Goal: Transaction & Acquisition: Purchase product/service

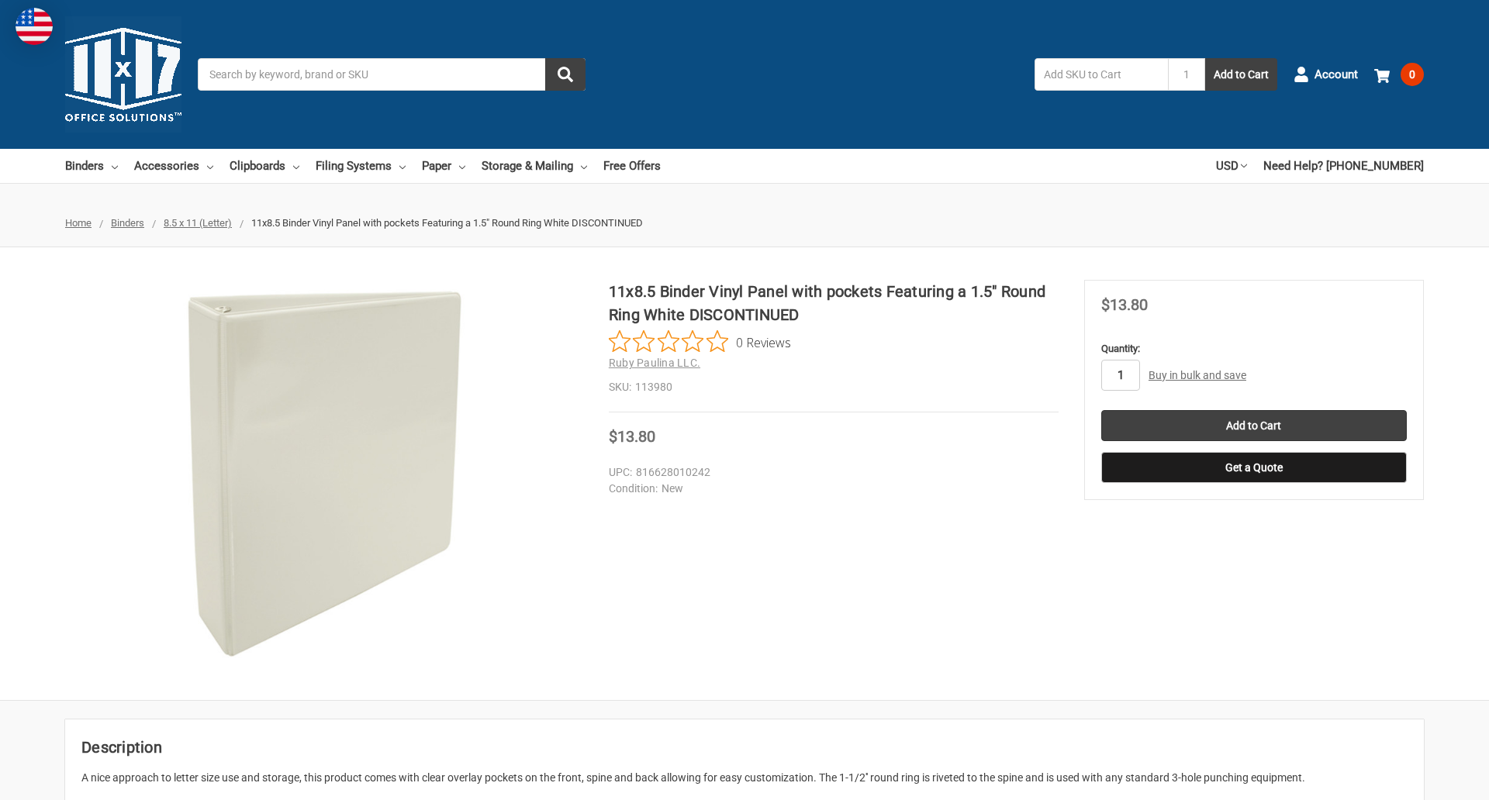
click at [1120, 375] on input "1" at bounding box center [1120, 375] width 39 height 31
type input "4"
click at [1253, 468] on button "Get a Quote" at bounding box center [1254, 467] width 306 height 31
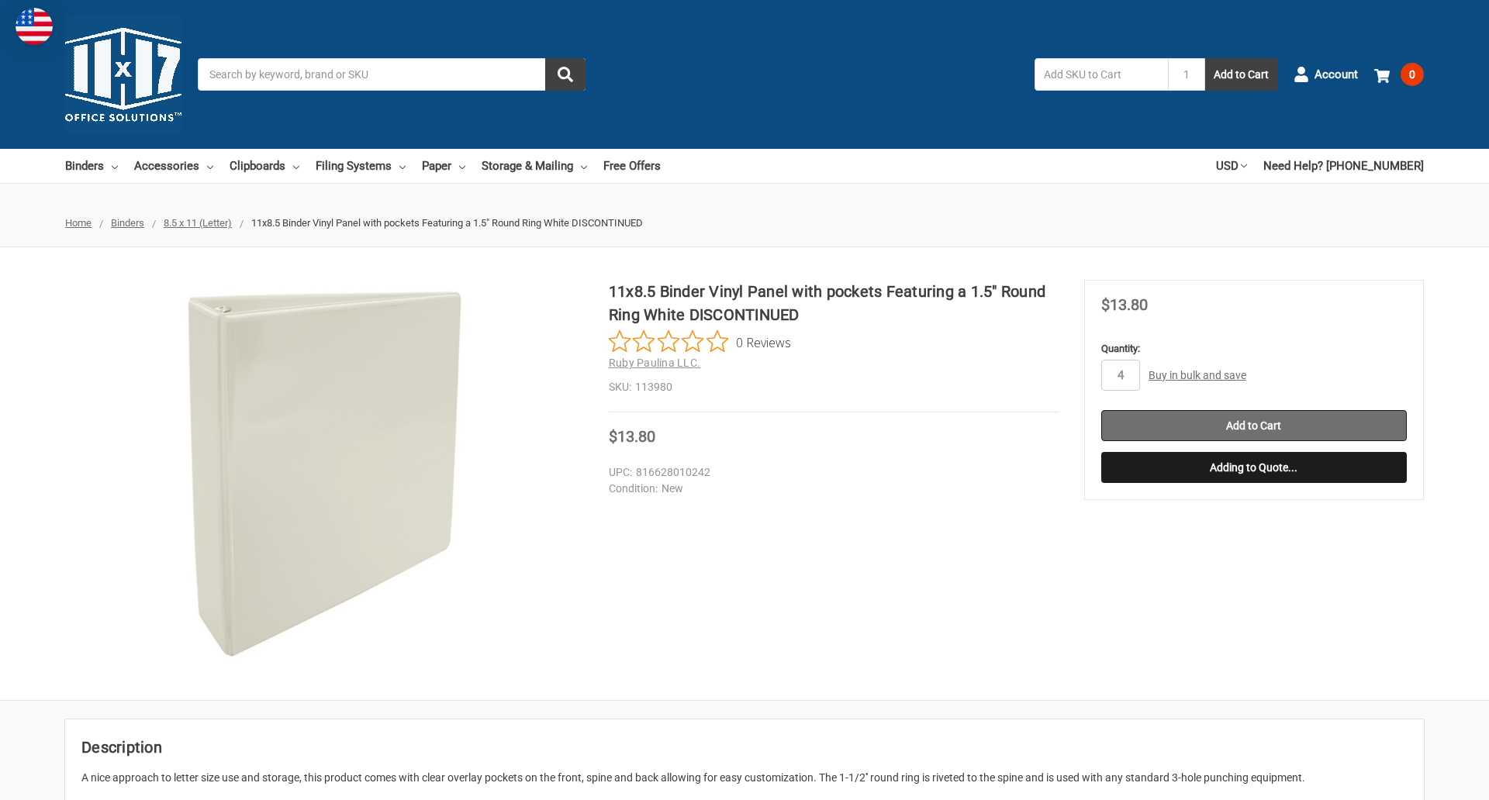
click at [1253, 426] on input "Add to Cart" at bounding box center [1254, 425] width 306 height 31
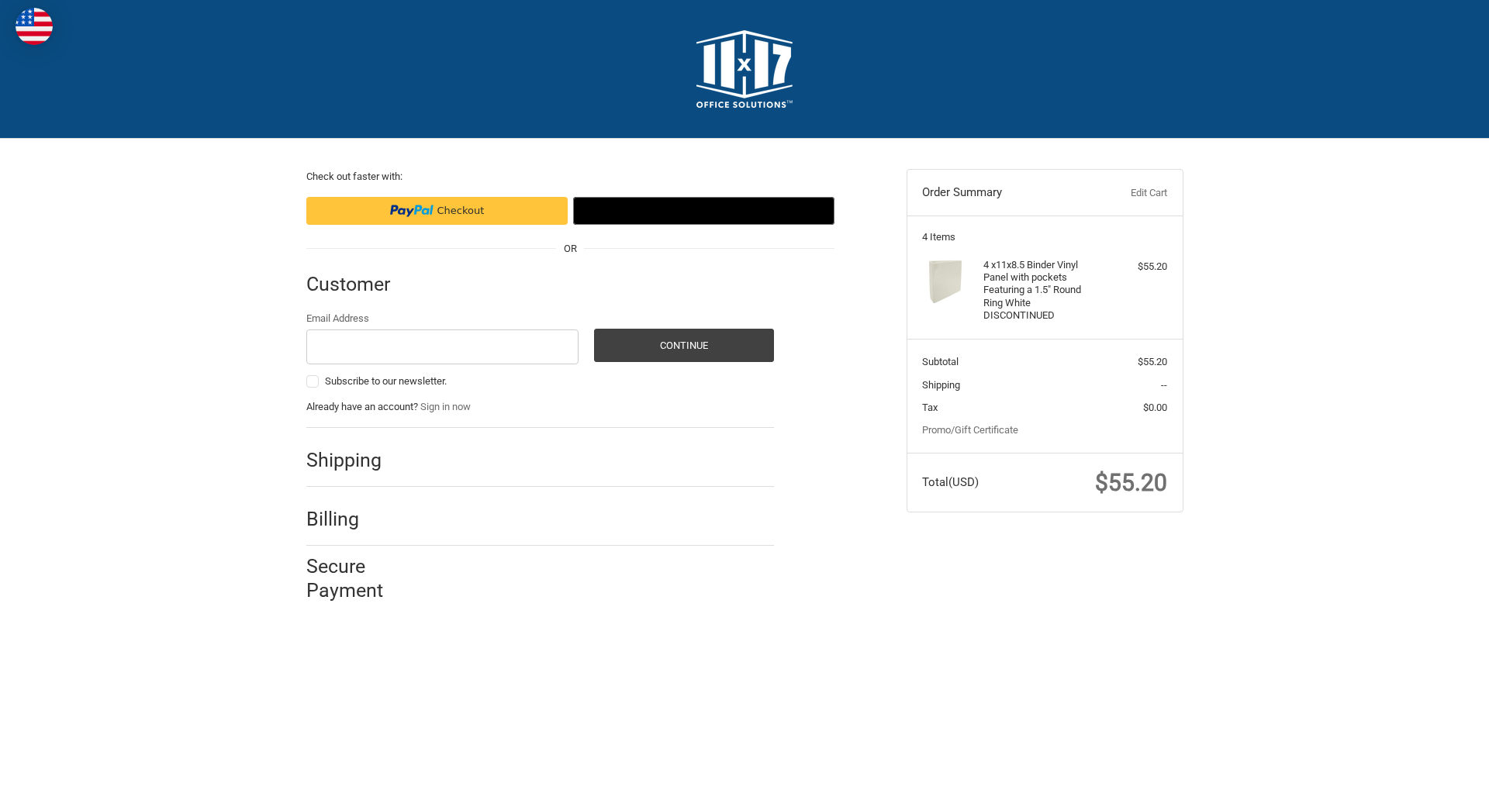
click at [442, 347] on input "Email Address" at bounding box center [442, 347] width 273 height 35
type input "[EMAIL_ADDRESS][DOMAIN_NAME]"
click at [683, 345] on button "Continue" at bounding box center [684, 345] width 180 height 33
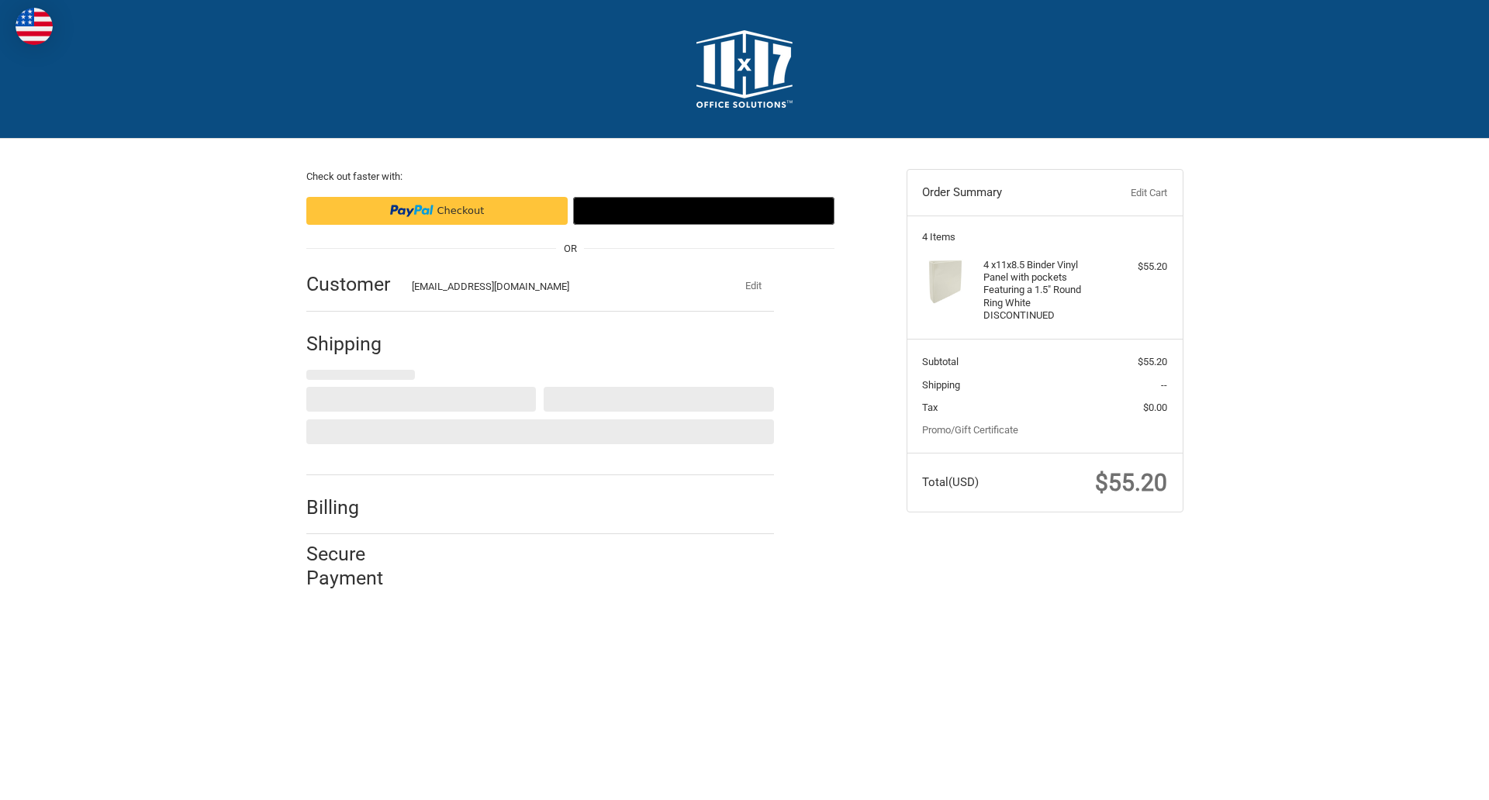
select select "US"
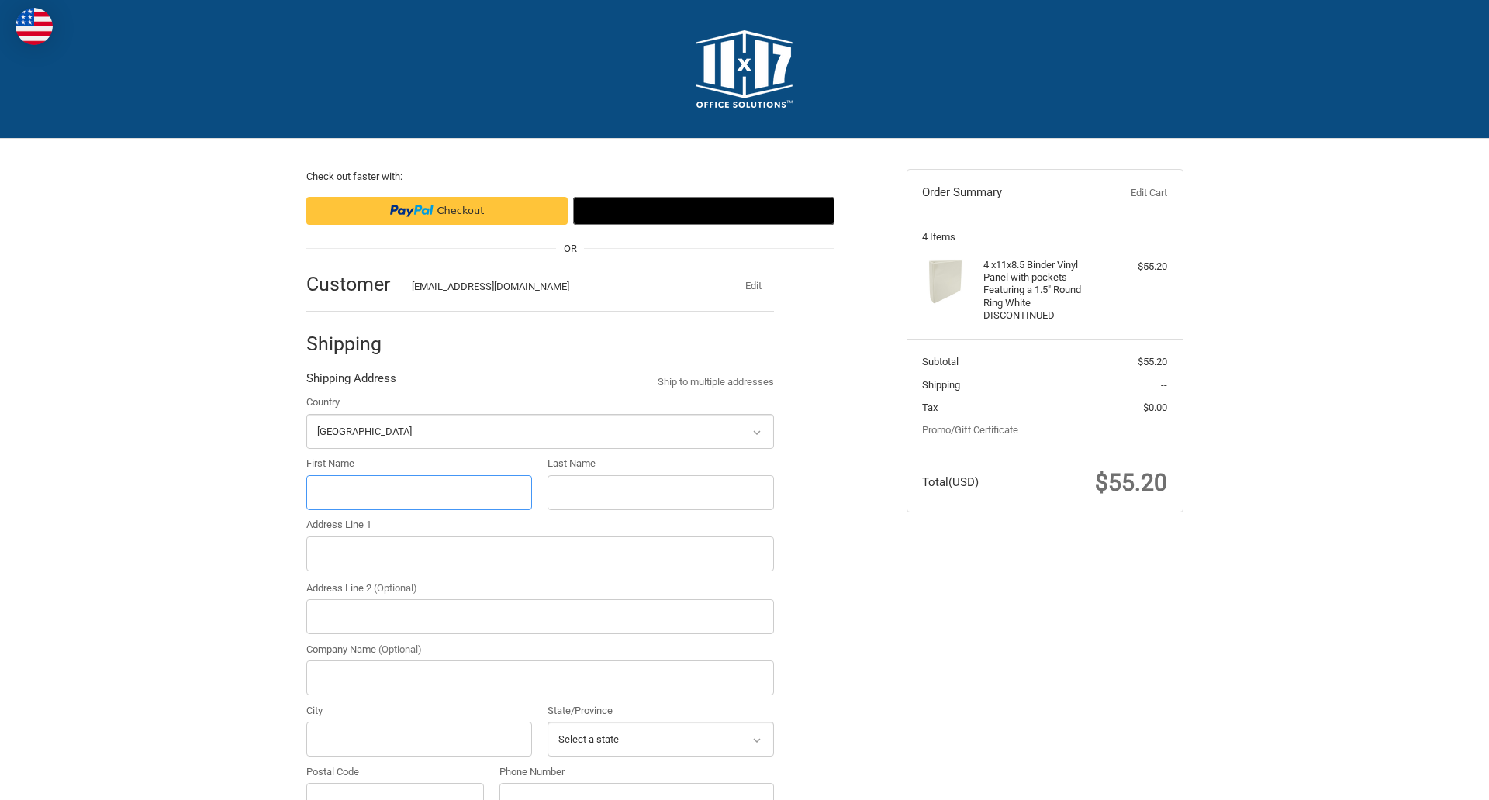
click at [419, 493] on input "First Name" at bounding box center [419, 492] width 226 height 35
type input "reflectiz"
click at [660, 493] on input "Last Name" at bounding box center [661, 492] width 226 height 35
type input "bigcommerce"
click at [395, 783] on input "Postal Code" at bounding box center [395, 800] width 178 height 35
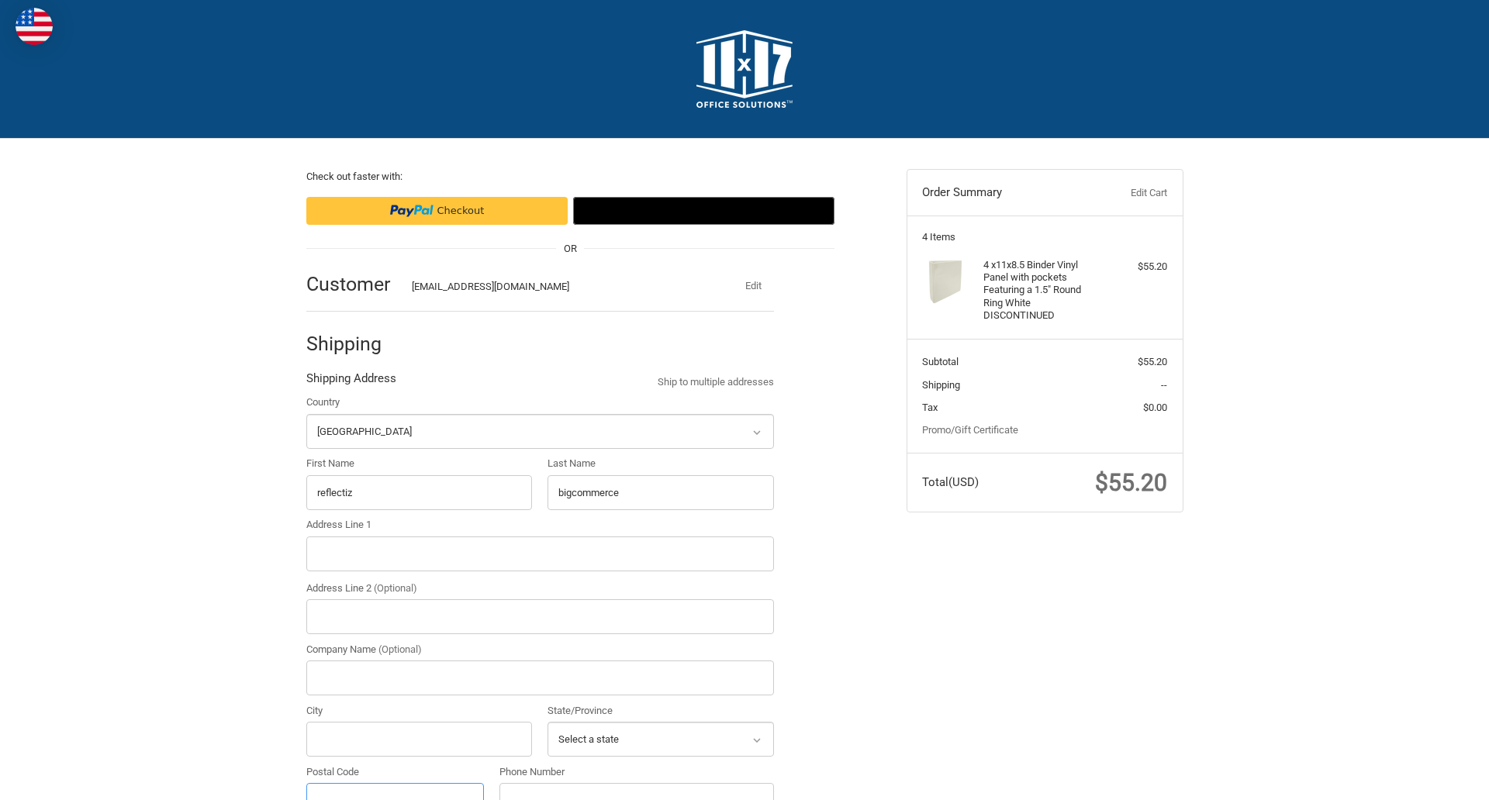
scroll to position [17, 0]
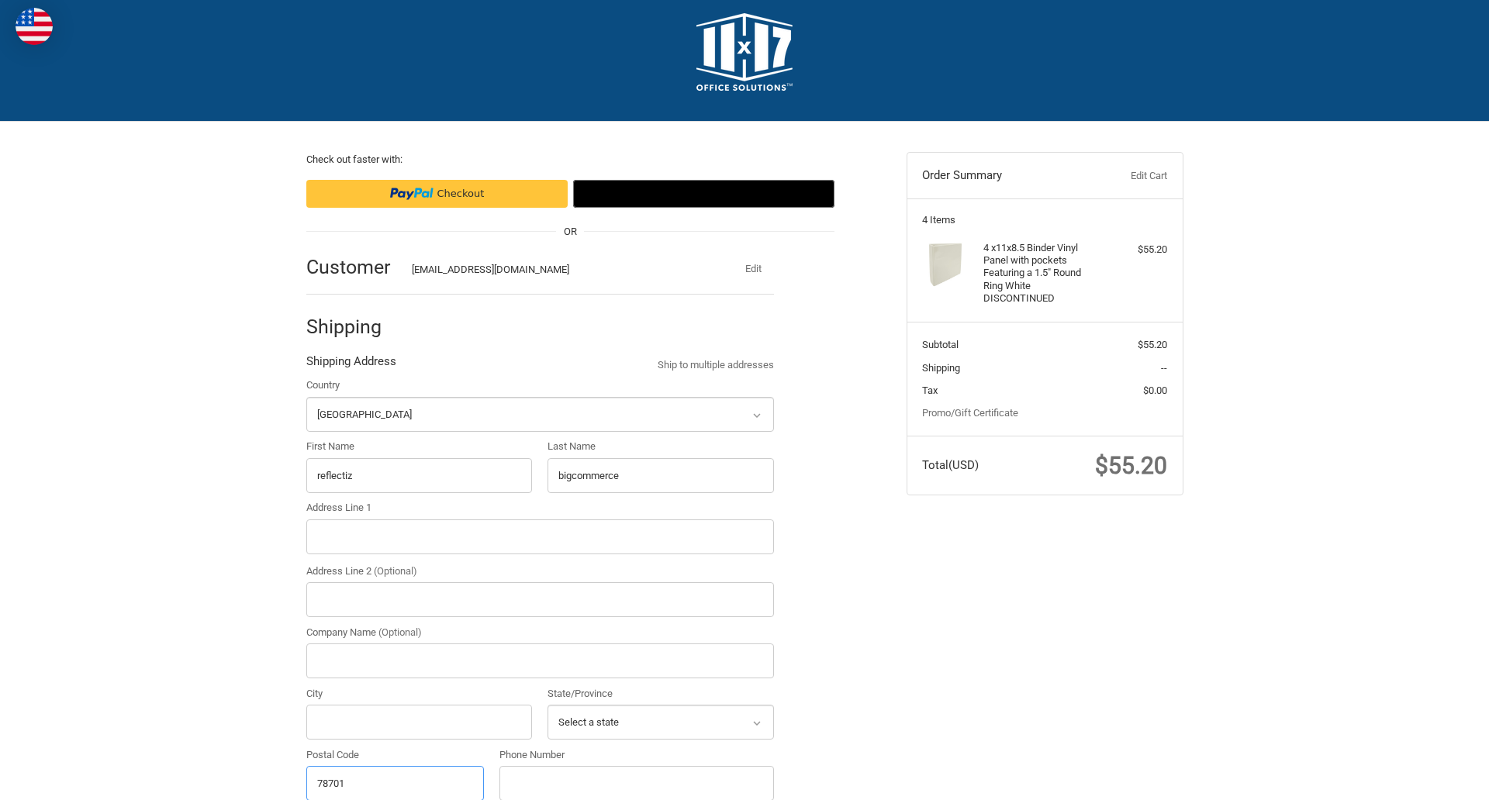
click at [395, 783] on input "78701" at bounding box center [395, 783] width 178 height 35
type input "78701"
click at [540, 537] on input "Address Line 1" at bounding box center [540, 537] width 468 height 35
type input "[STREET_ADDRESS]"
click at [351, 365] on legend "Shipping Address" at bounding box center [351, 365] width 90 height 25
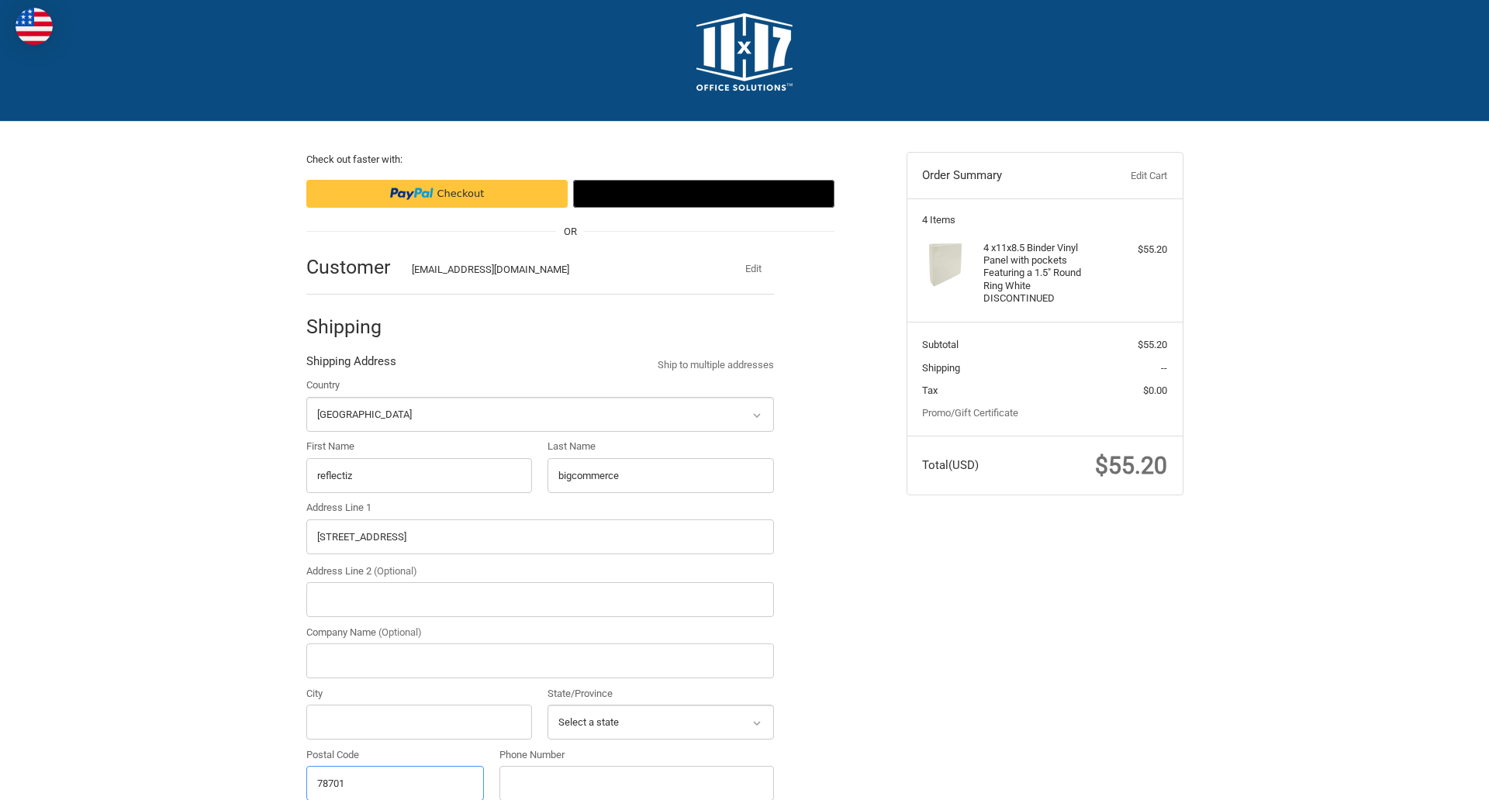
click at [395, 783] on input "78701" at bounding box center [395, 783] width 178 height 35
type input "78701"
select select "[GEOGRAPHIC_DATA]"
click at [540, 600] on input "Address Line 2 (Optional)" at bounding box center [540, 600] width 468 height 35
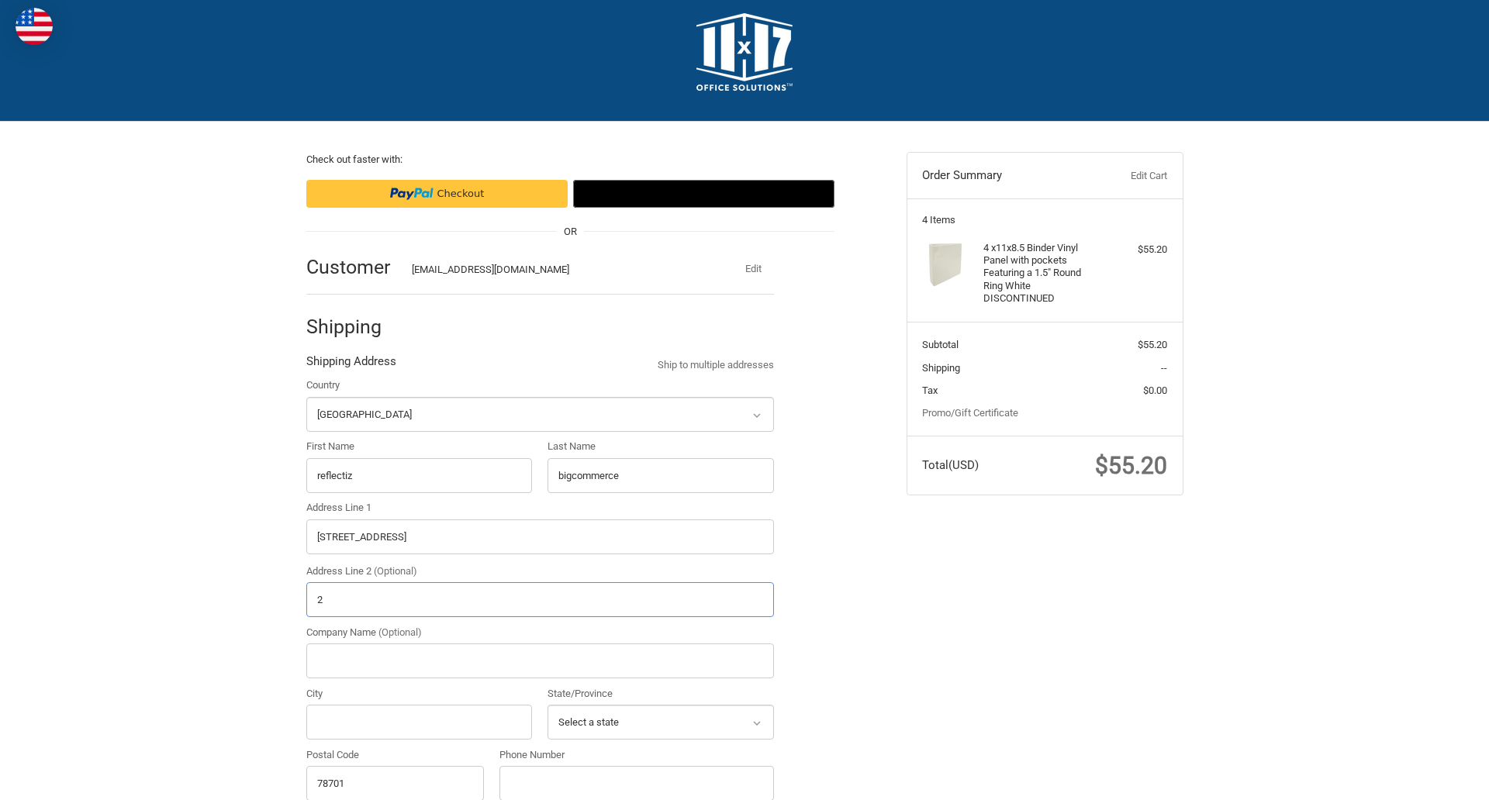
type input "2"
click at [419, 722] on input "City" at bounding box center [419, 722] width 226 height 35
click at [419, 722] on input "Austin" at bounding box center [419, 722] width 226 height 35
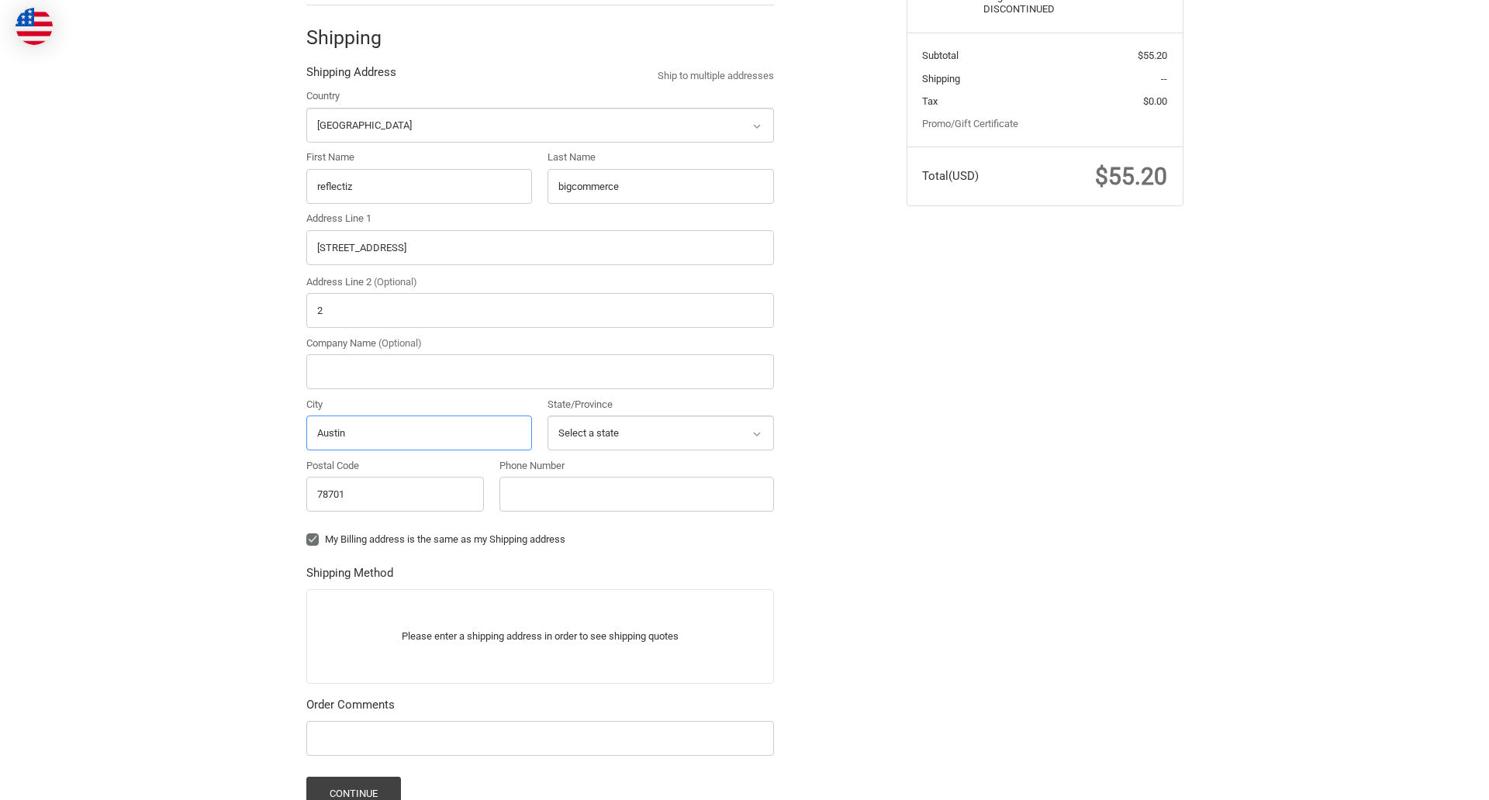
scroll to position [484, 0]
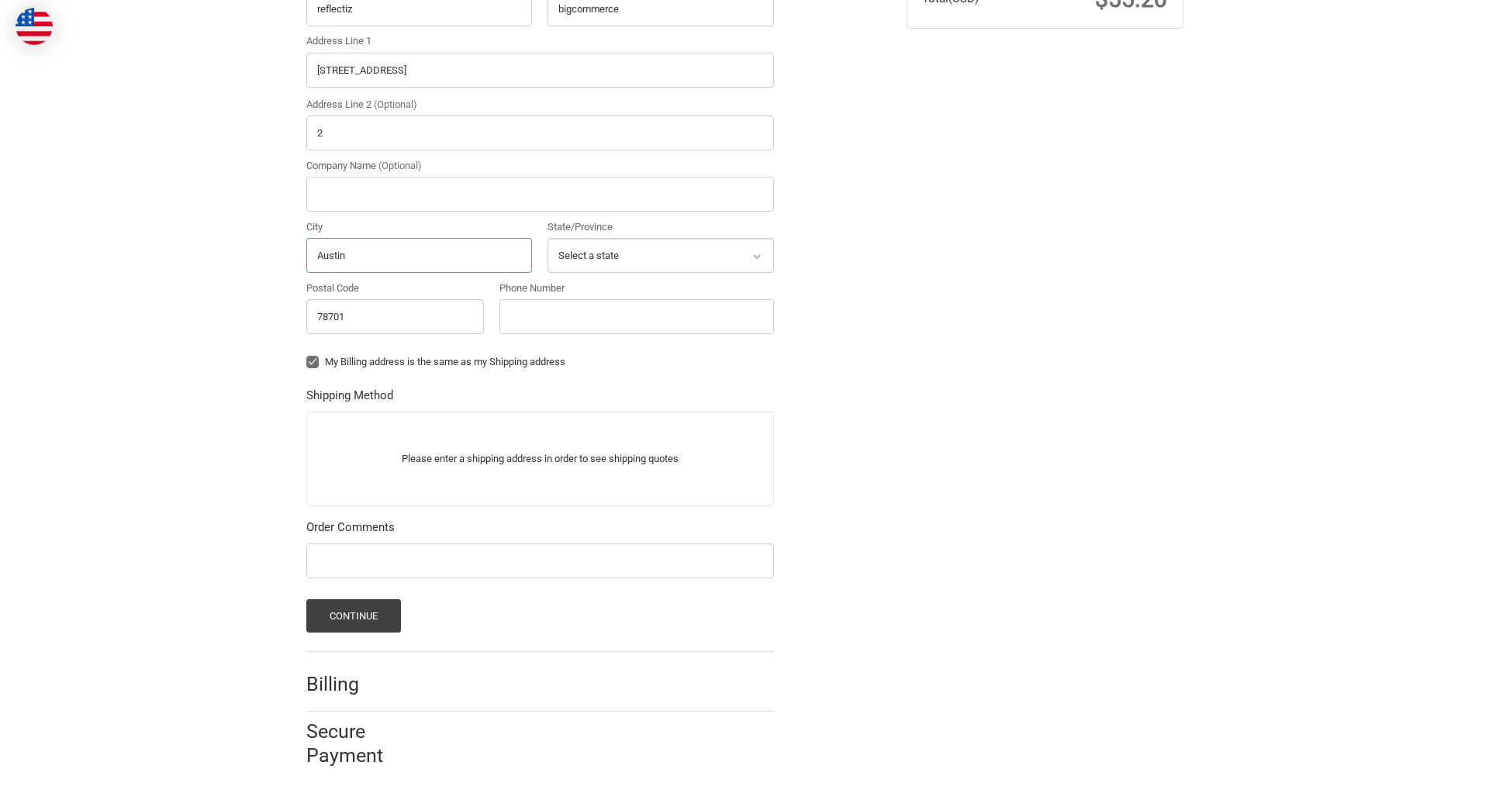
type input "Austin"
click at [636, 316] on input "Phone Number" at bounding box center [637, 316] width 275 height 35
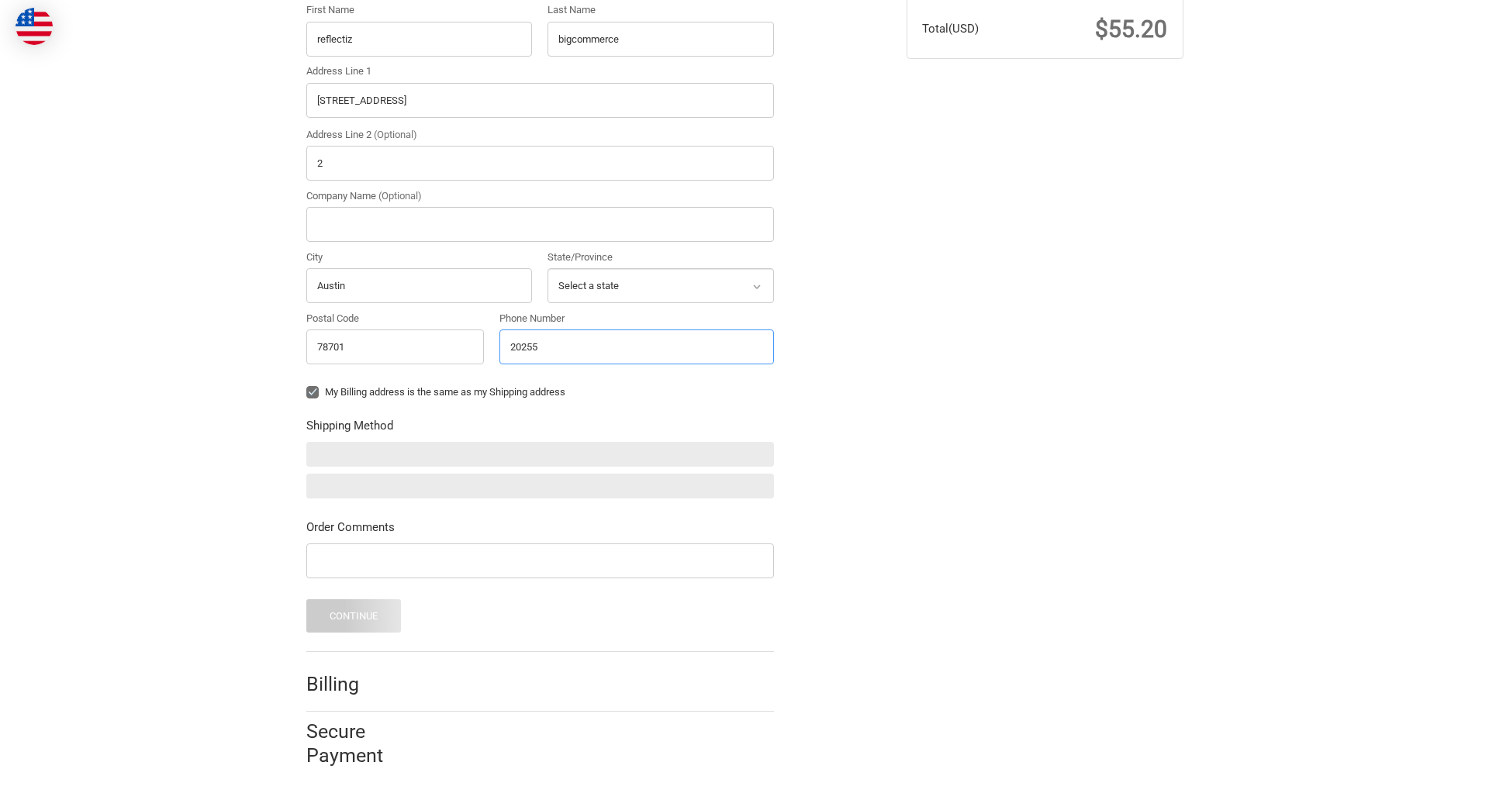
scroll to position [454, 0]
type input "2025550150"
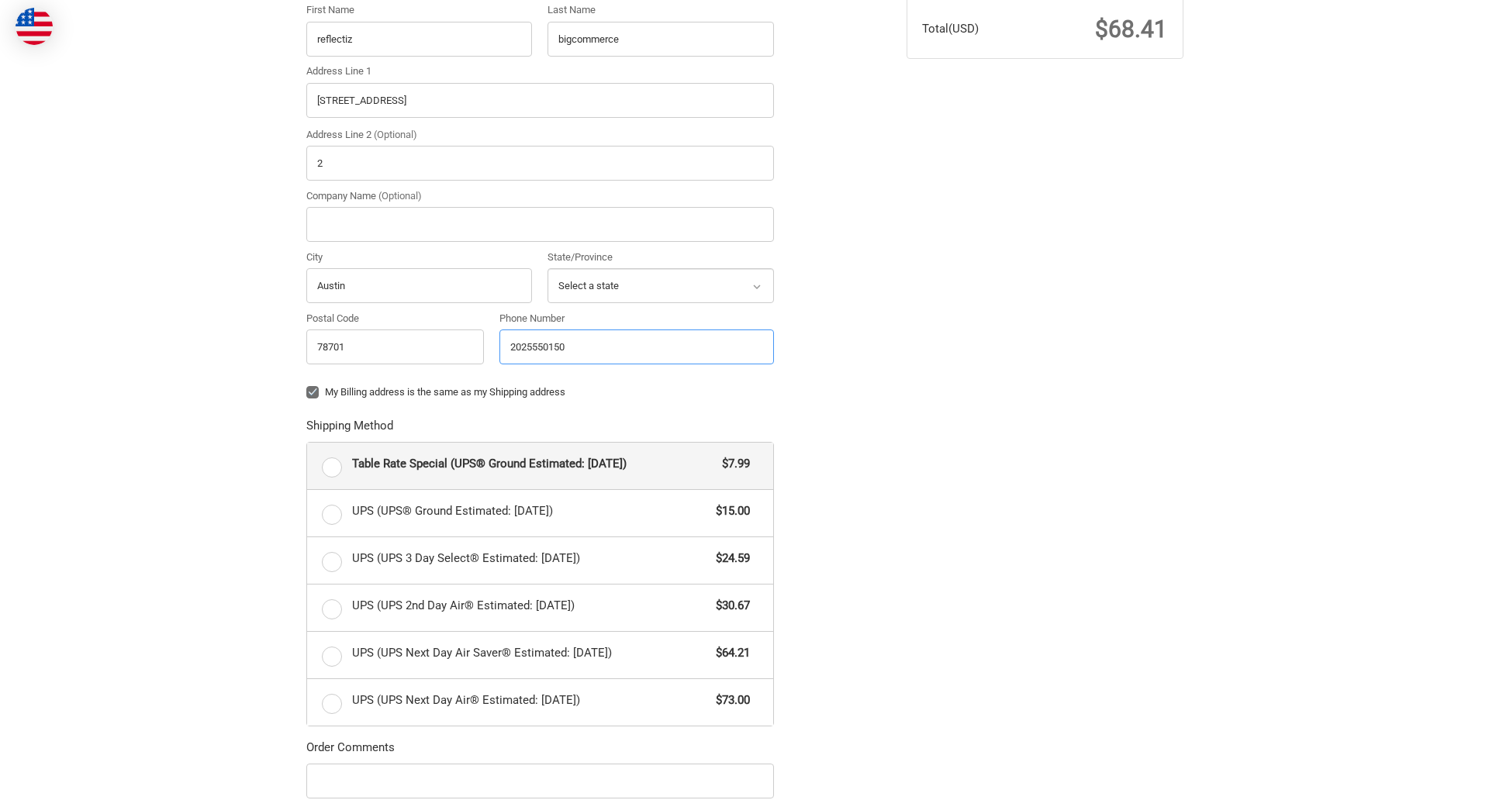
radio input "true"
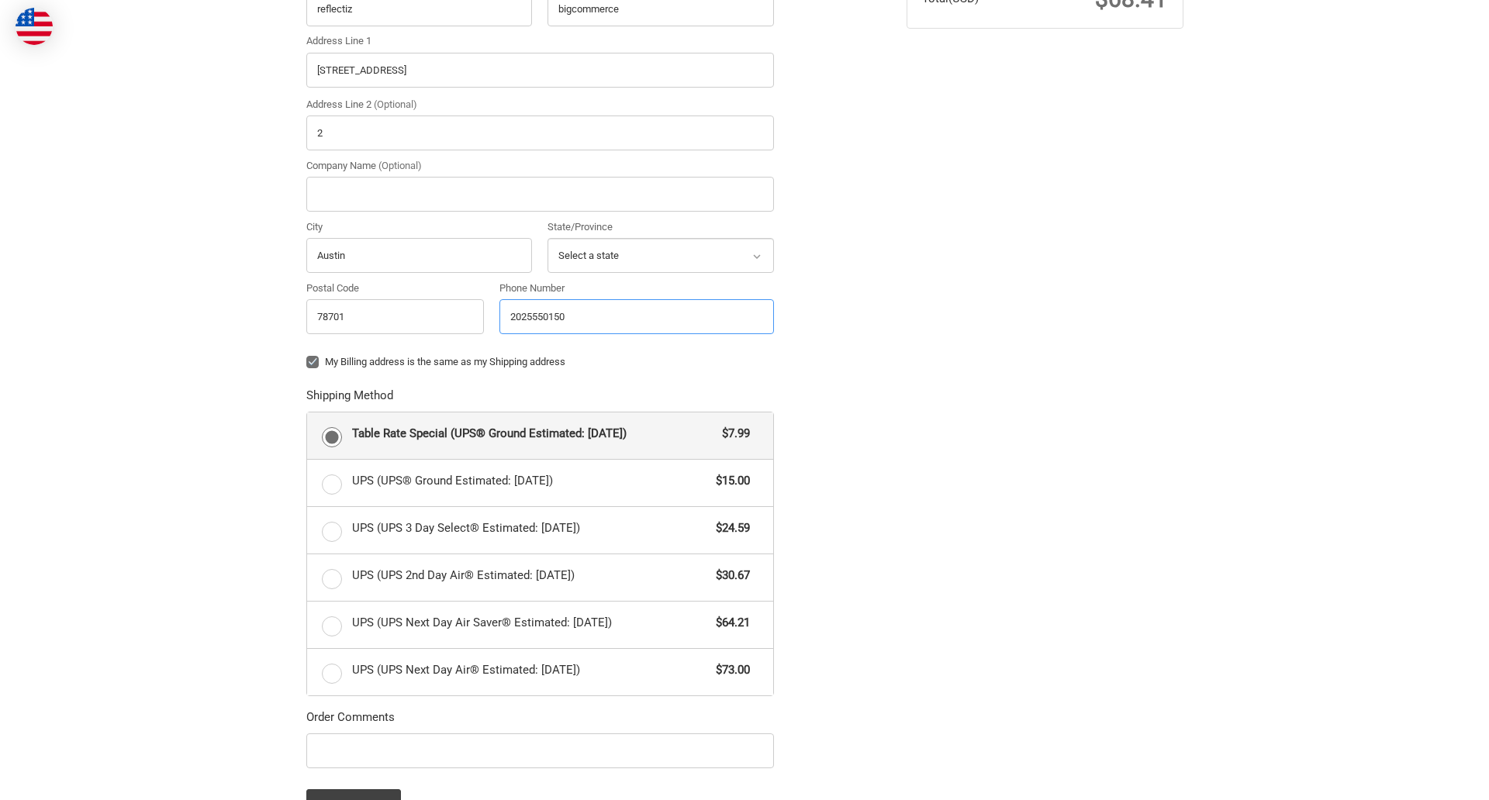
type input "2025550150"
click at [540, 194] on input "Company Name (Optional)" at bounding box center [540, 194] width 468 height 35
type input "bigcommerce"
click at [306, 374] on form "Country Select a country [GEOGRAPHIC_DATA] [GEOGRAPHIC_DATA] [GEOGRAPHIC_DATA] …" at bounding box center [540, 367] width 468 height 912
click at [306, 771] on form "Country Select a country [GEOGRAPHIC_DATA] [GEOGRAPHIC_DATA] [GEOGRAPHIC_DATA] …" at bounding box center [540, 367] width 468 height 912
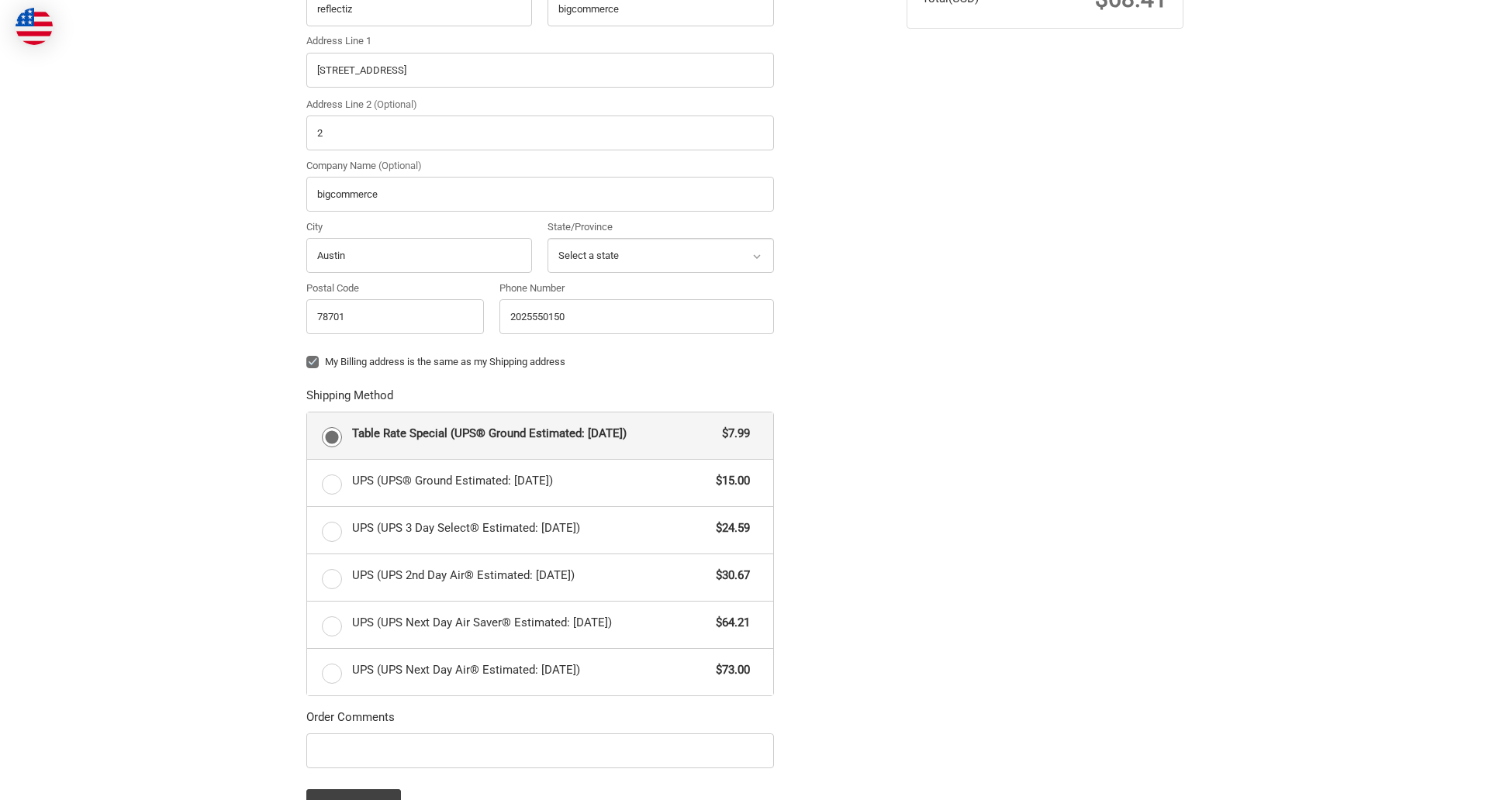
scroll to position [674, 0]
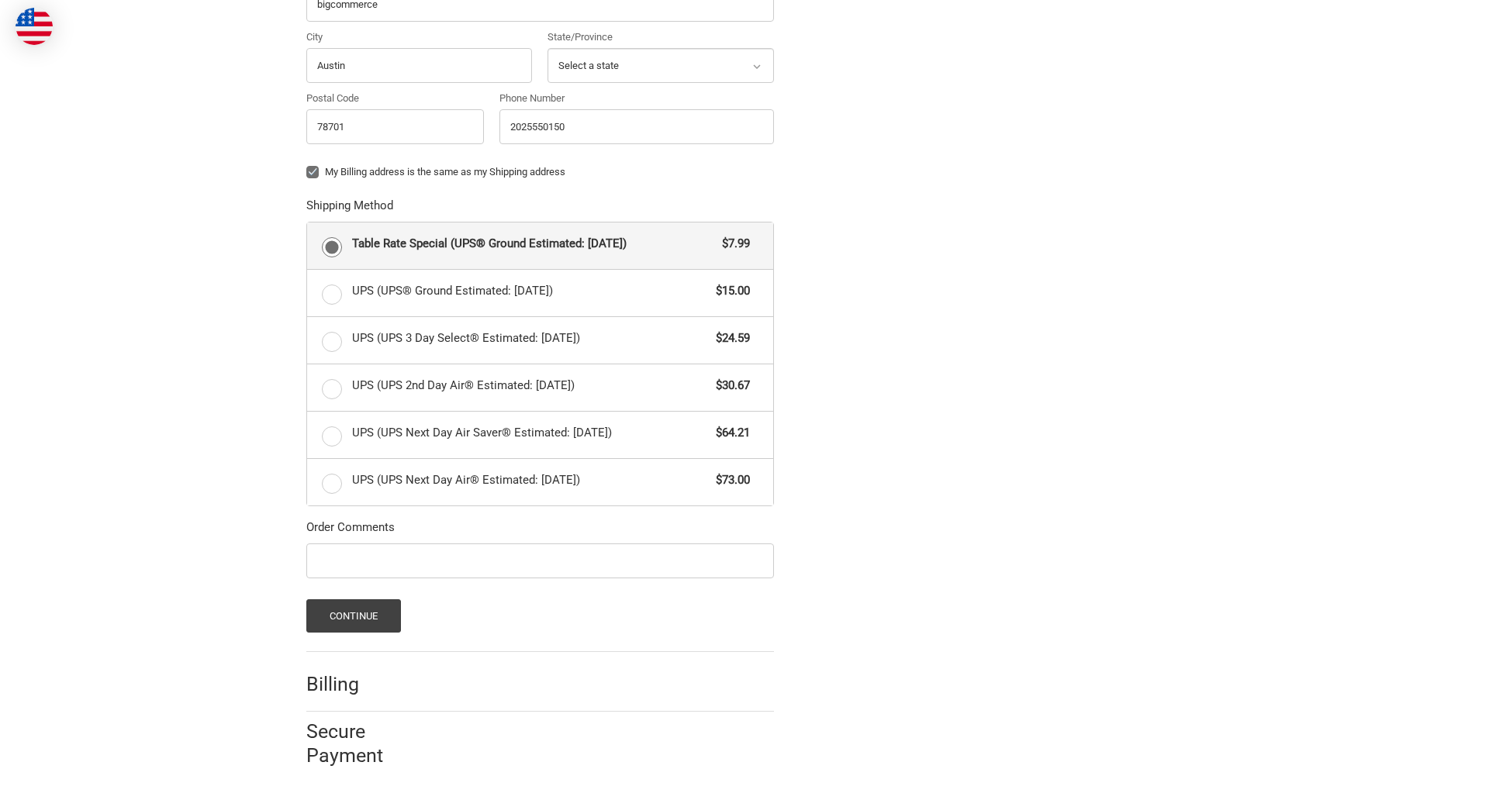
click at [540, 245] on span "Table Rate Special (UPS® Ground Estimated: [DATE])" at bounding box center [533, 244] width 363 height 18
click at [308, 223] on input "Table Rate Special (UPS® Ground Estimated: [DATE]) $7.99" at bounding box center [307, 223] width 1 height 1
click at [353, 616] on button "Continue" at bounding box center [353, 616] width 95 height 33
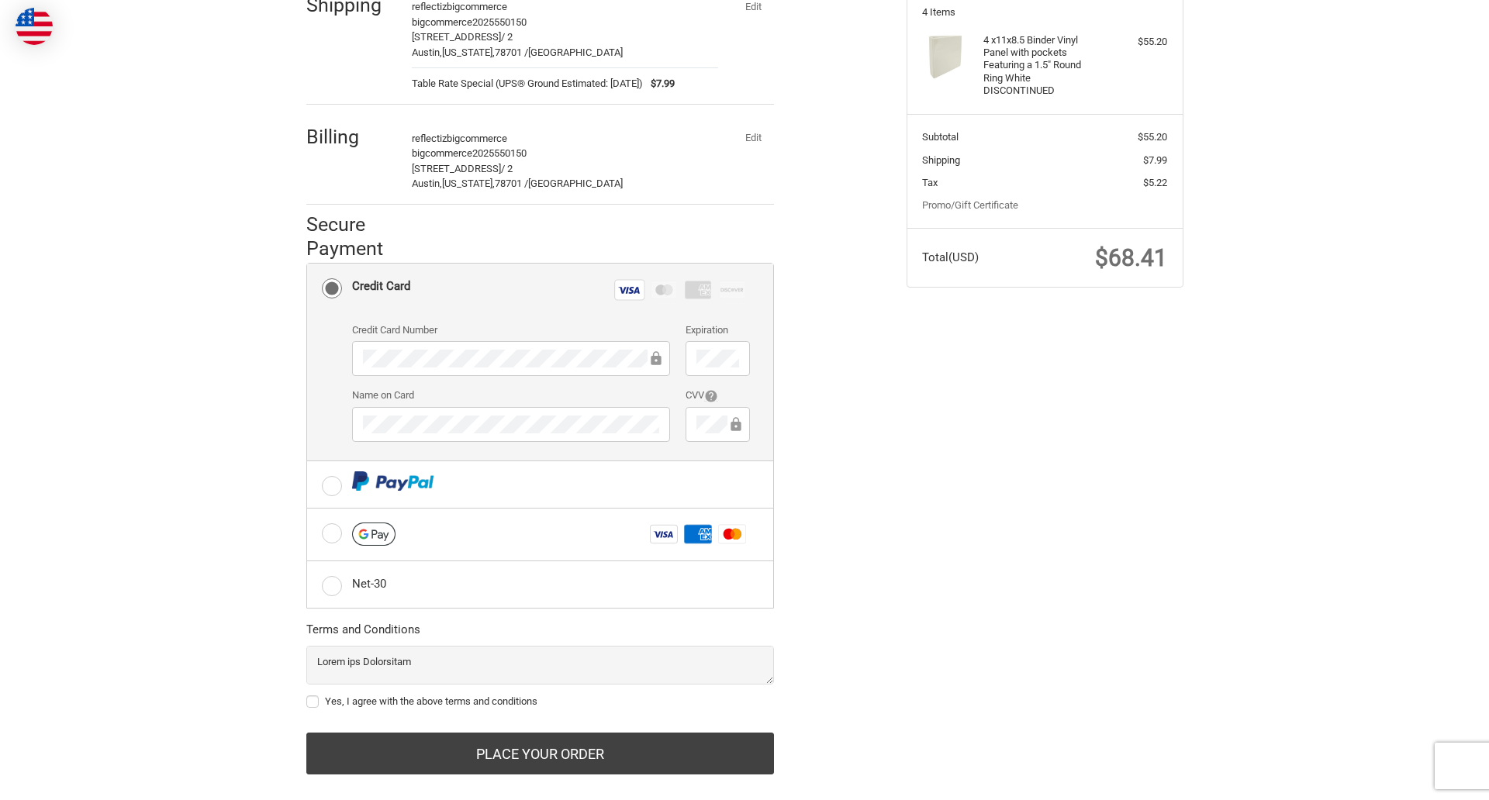
scroll to position [249, 0]
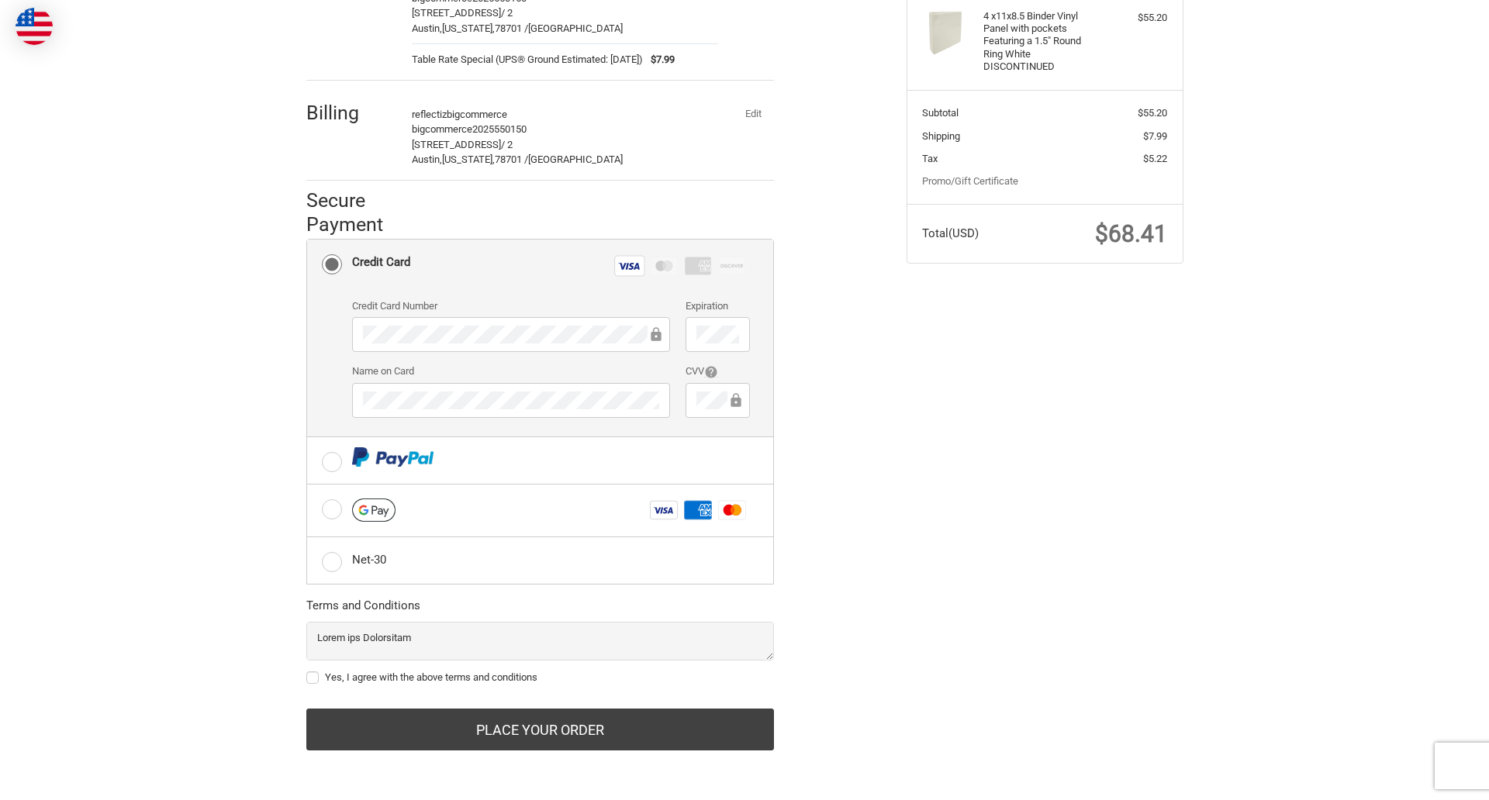
click at [540, 678] on label "Yes, I agree with the above terms and conditions" at bounding box center [540, 678] width 468 height 12
click at [307, 671] on input "Yes, I agree with the above terms and conditions" at bounding box center [306, 670] width 1 height 1
checkbox input "true"
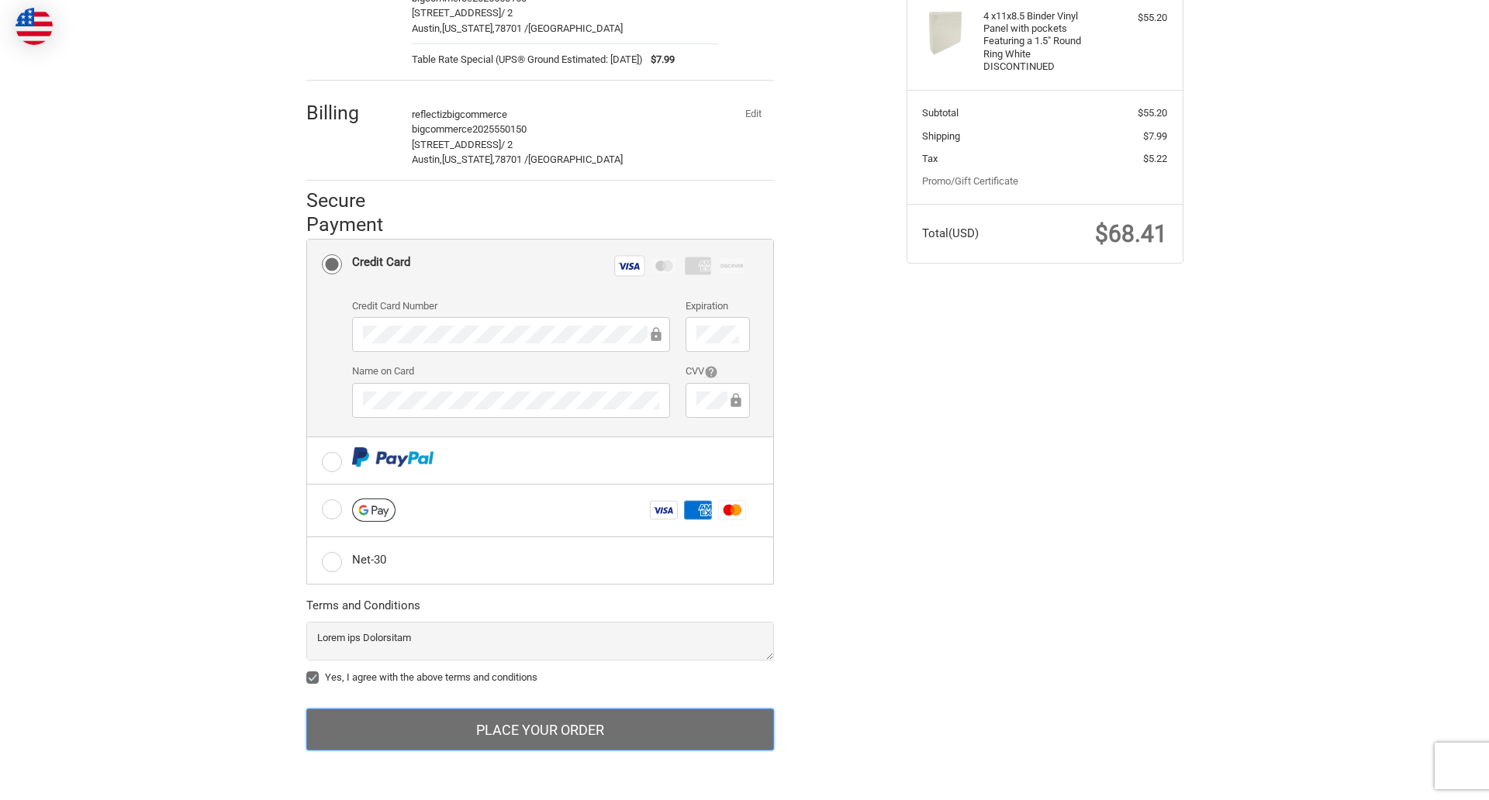
click at [540, 730] on button "Place Your Order" at bounding box center [540, 730] width 468 height 42
